Goal: Task Accomplishment & Management: Manage account settings

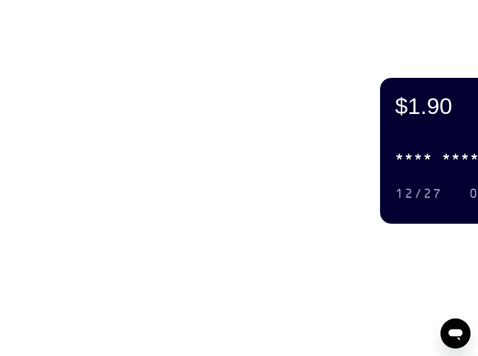
scroll to position [188, 0]
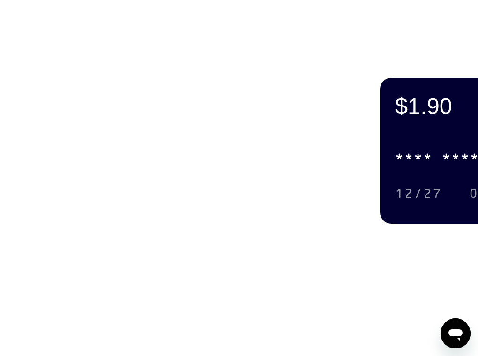
scroll to position [141, 0]
